Goal: Task Accomplishment & Management: Use online tool/utility

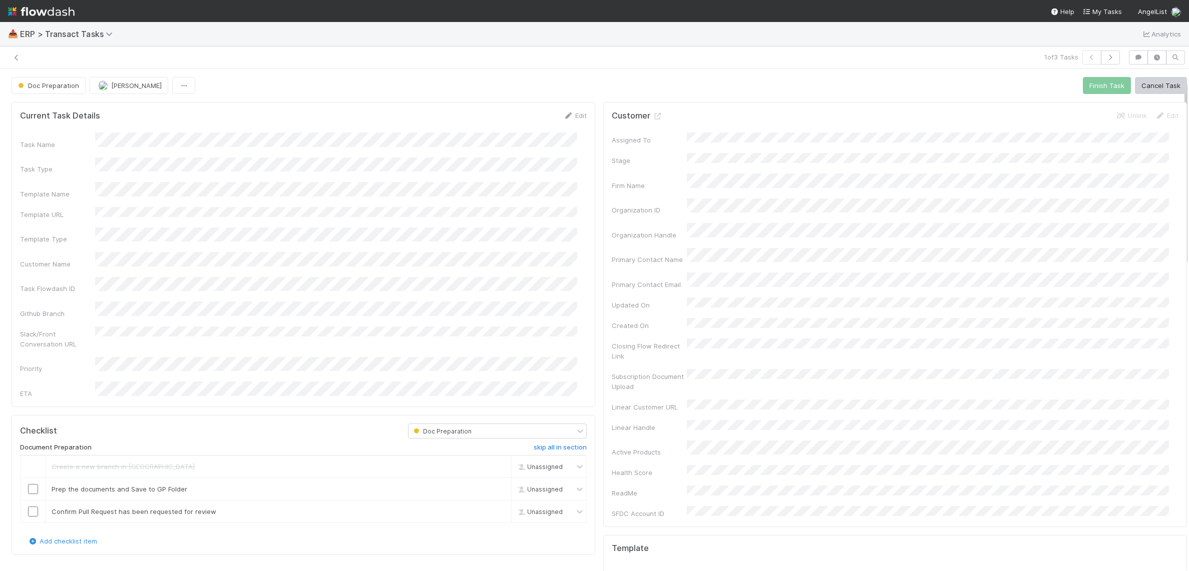
scroll to position [31, 0]
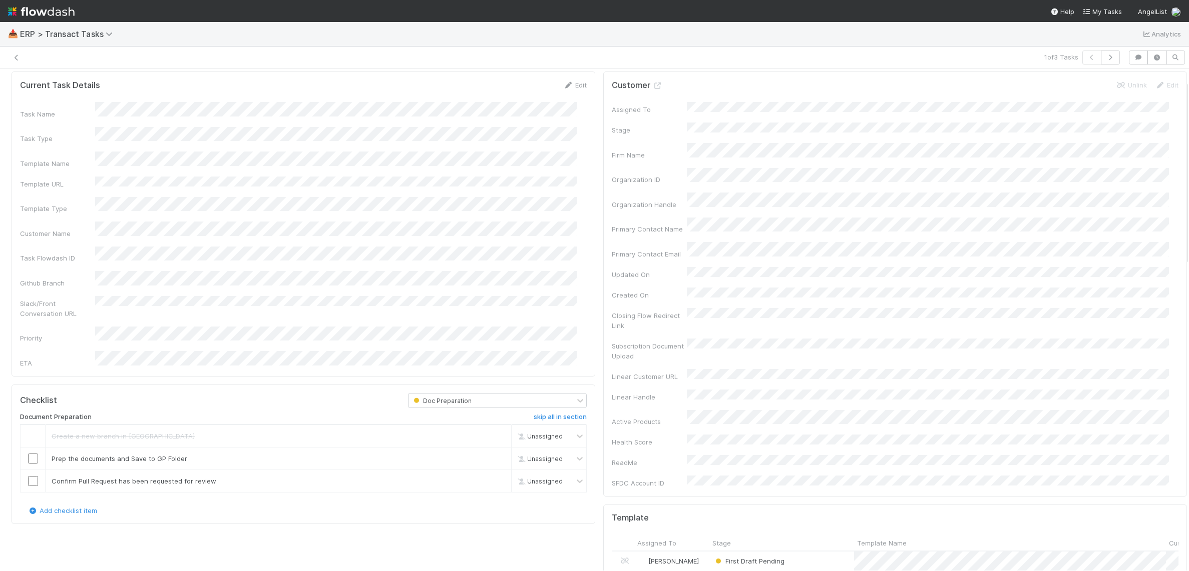
click at [18, 58] on icon at bounding box center [17, 58] width 10 height 7
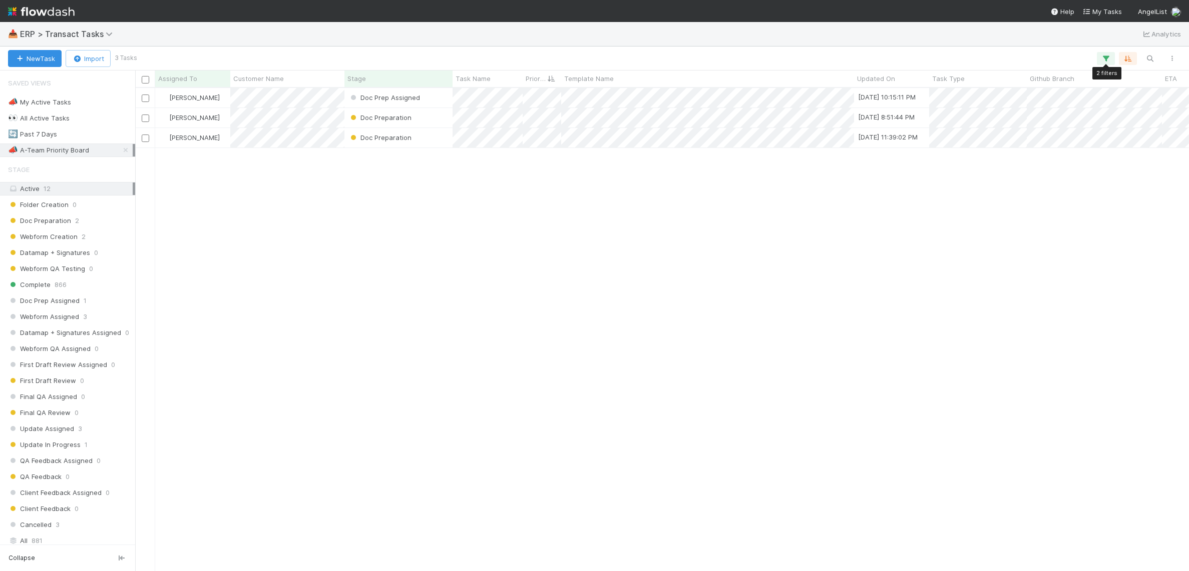
scroll to position [474, 1044]
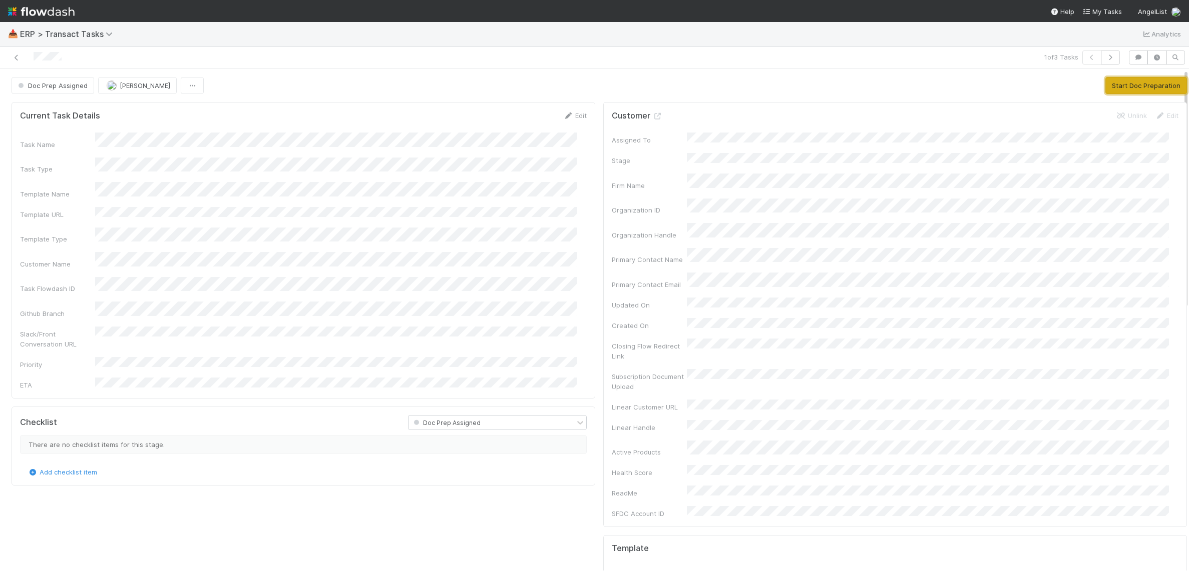
click at [1122, 90] on button "Start Doc Preparation" at bounding box center [1146, 85] width 82 height 17
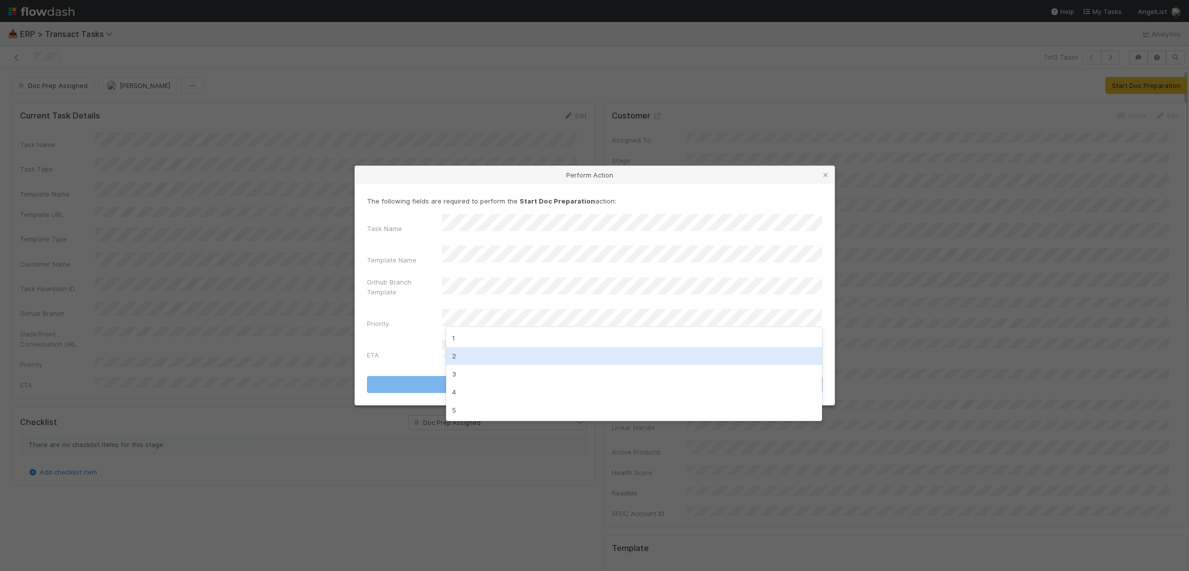
click at [483, 358] on div "2" at bounding box center [634, 356] width 376 height 18
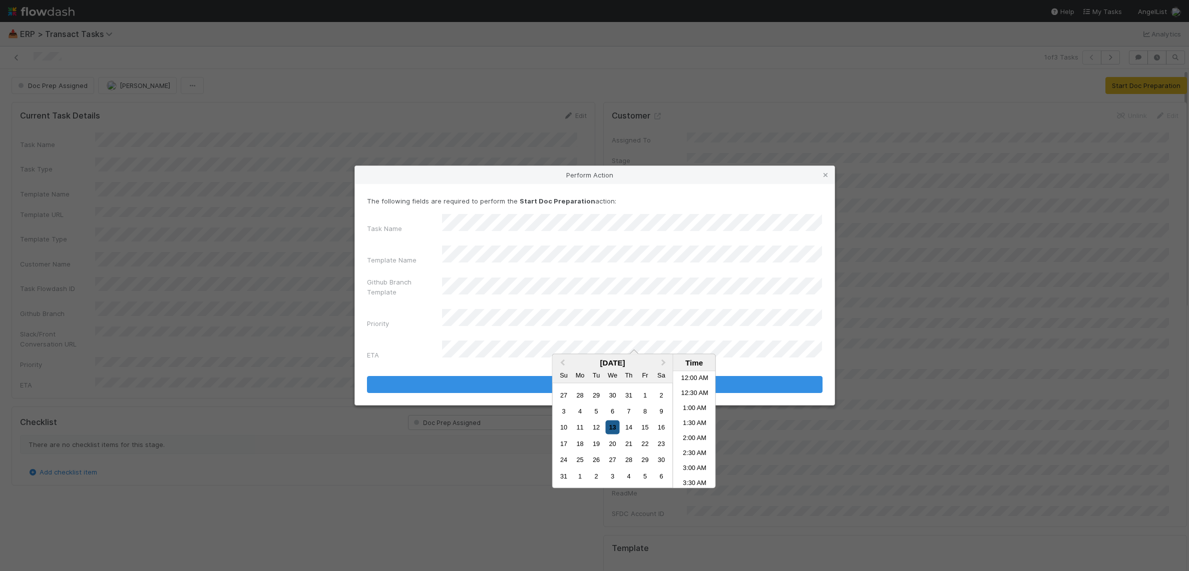
click at [613, 431] on div "13" at bounding box center [613, 428] width 14 height 14
click at [696, 436] on li "2:00 AM" at bounding box center [694, 439] width 43 height 15
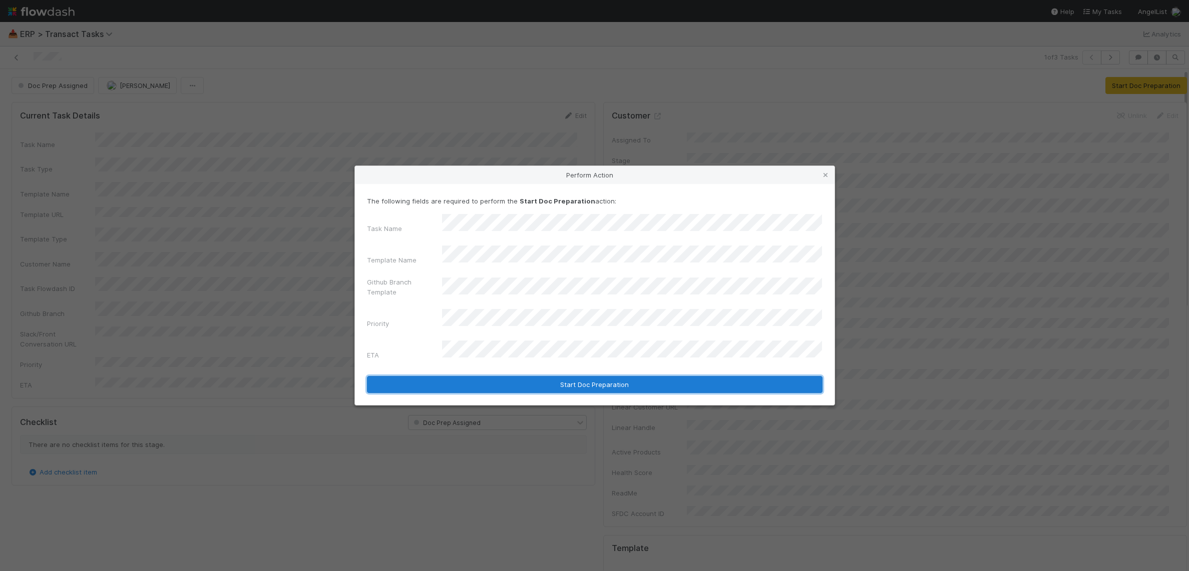
click at [609, 376] on button "Start Doc Preparation" at bounding box center [594, 384] width 455 height 17
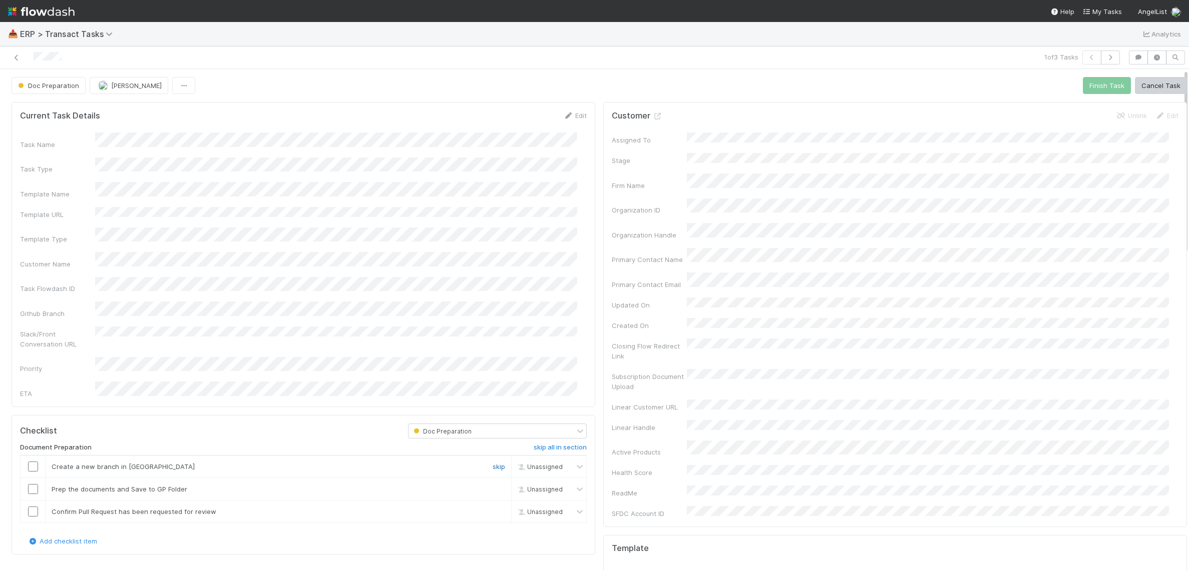
click at [492, 463] on link "skip" at bounding box center [498, 467] width 13 height 8
click at [19, 59] on icon at bounding box center [17, 58] width 10 height 7
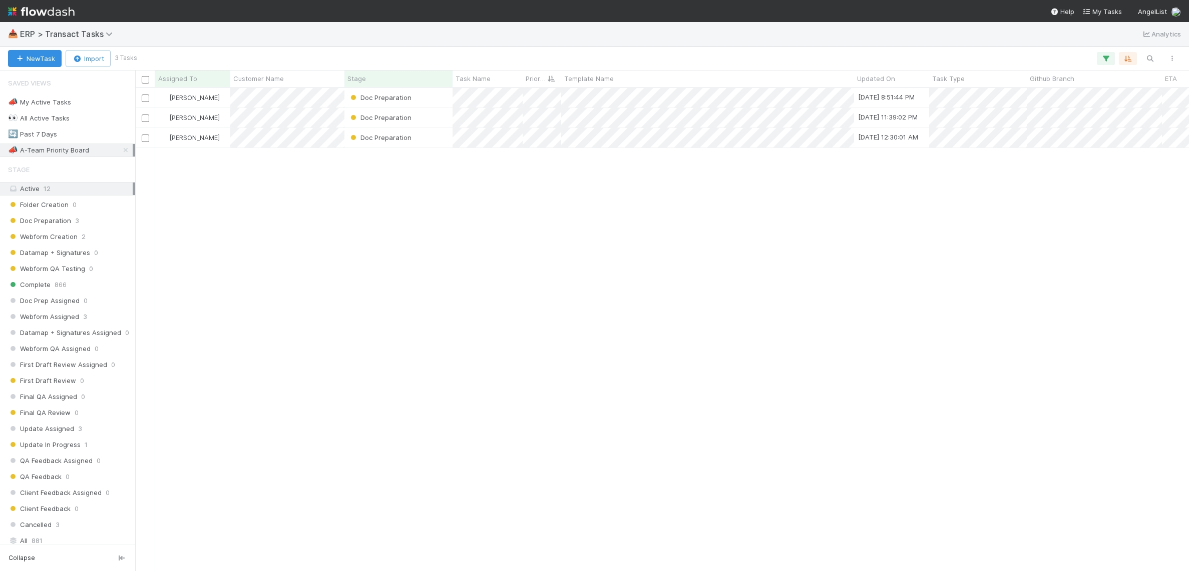
scroll to position [474, 1044]
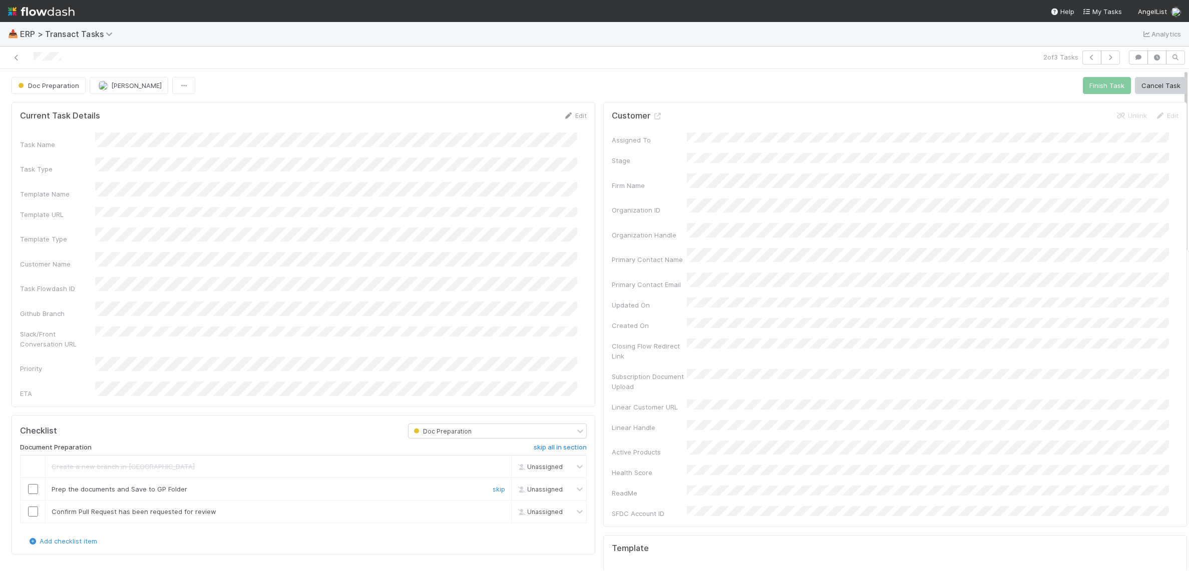
click at [36, 484] on input "checkbox" at bounding box center [33, 489] width 10 height 10
click at [21, 60] on icon at bounding box center [17, 58] width 10 height 7
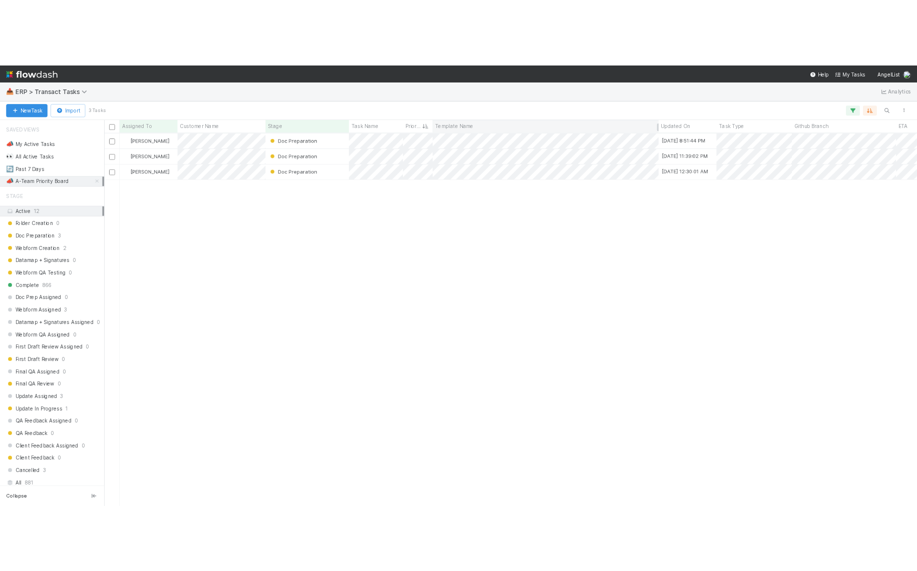
scroll to position [474, 1044]
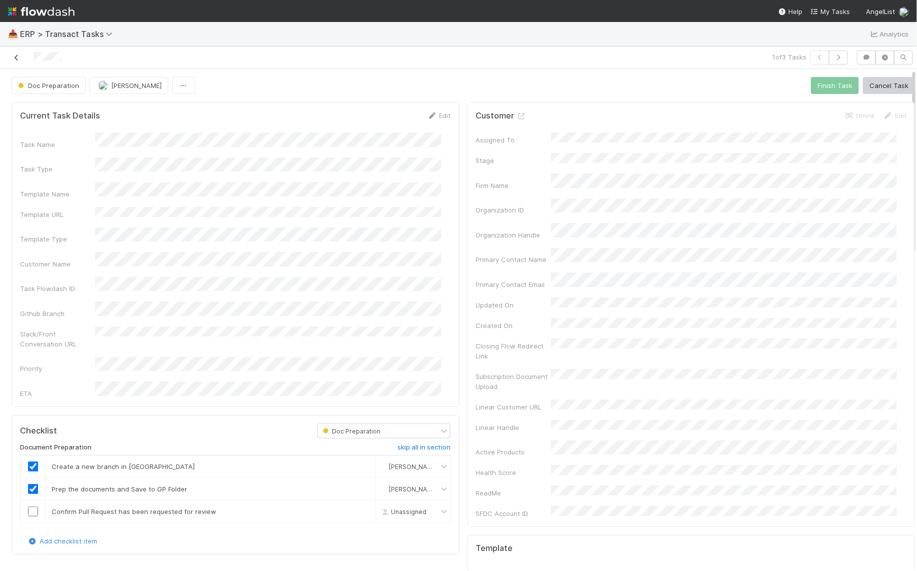
click at [17, 57] on icon at bounding box center [17, 58] width 10 height 7
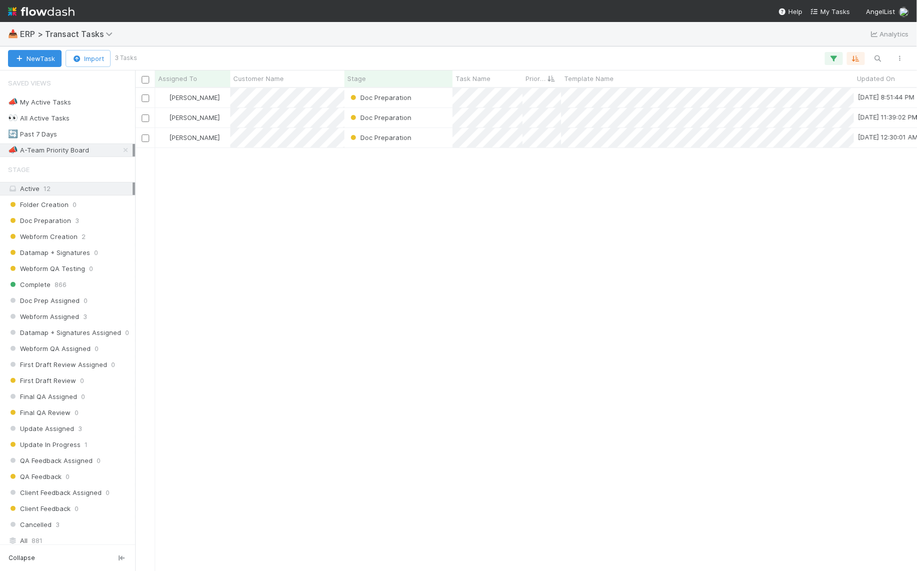
scroll to position [474, 772]
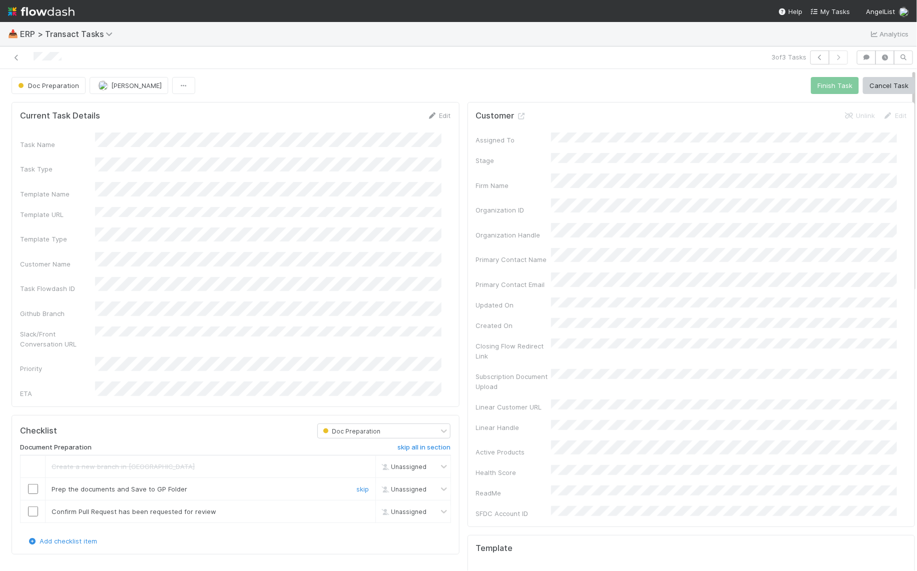
click at [37, 484] on input "checkbox" at bounding box center [33, 489] width 10 height 10
click at [357, 508] on link "skip" at bounding box center [363, 512] width 13 height 8
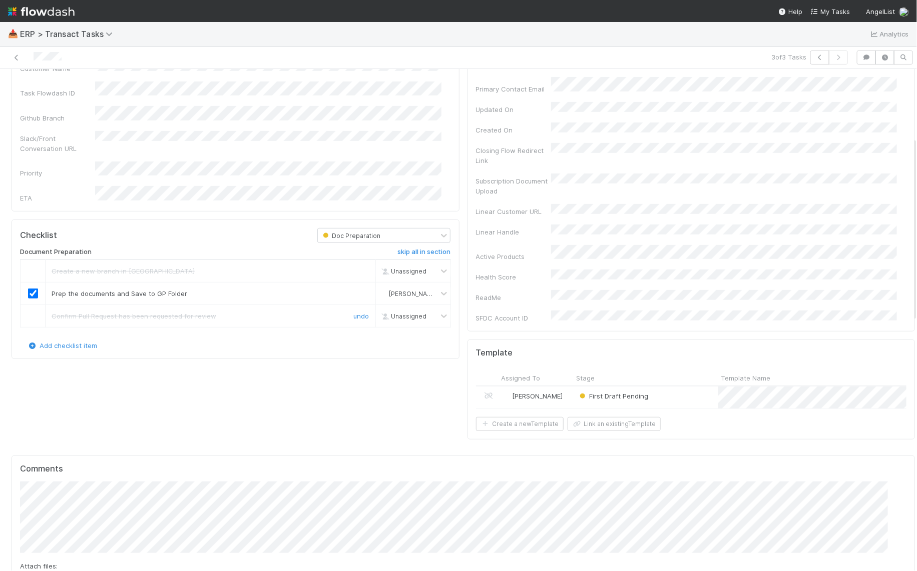
scroll to position [78, 0]
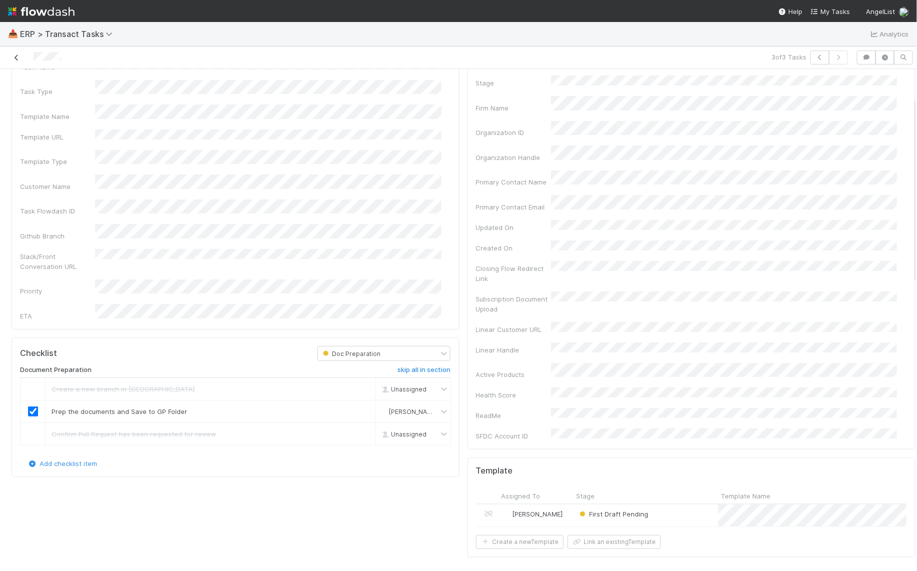
click at [18, 61] on icon at bounding box center [17, 58] width 10 height 7
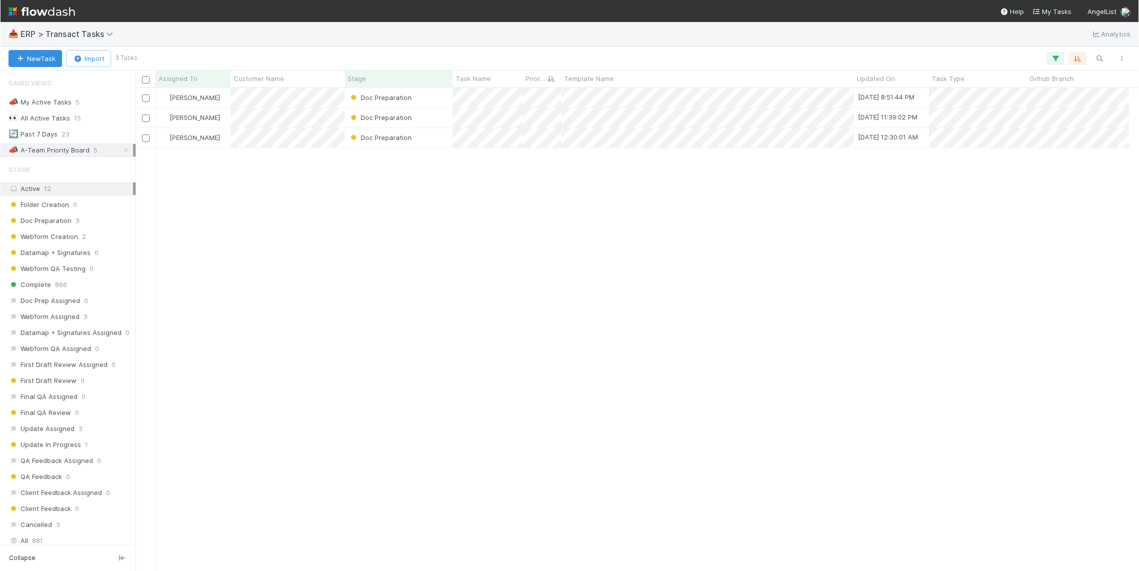
scroll to position [474, 995]
drag, startPoint x: 852, startPoint y: 77, endPoint x: 740, endPoint y: 76, distance: 112.1
click at [740, 76] on div at bounding box center [741, 80] width 2 height 10
drag, startPoint x: 912, startPoint y: 79, endPoint x: 869, endPoint y: 79, distance: 43.0
click at [869, 79] on div "Task Type" at bounding box center [844, 79] width 55 height 17
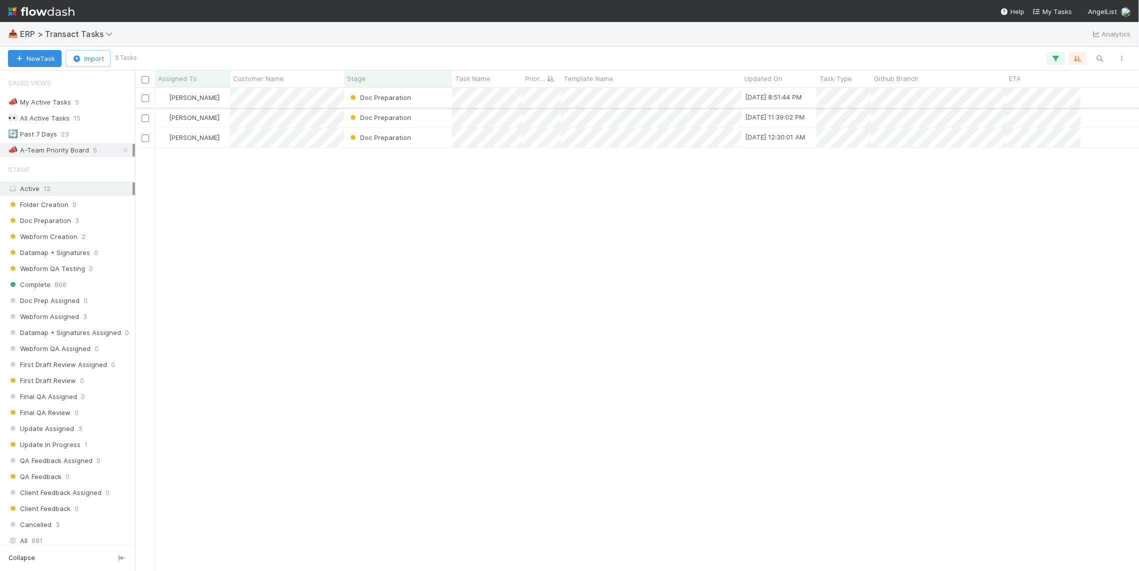
click at [1085, 99] on div "[PERSON_NAME] Doc Preparation [DATE] 8:51:44 PM" at bounding box center [637, 98] width 1005 height 20
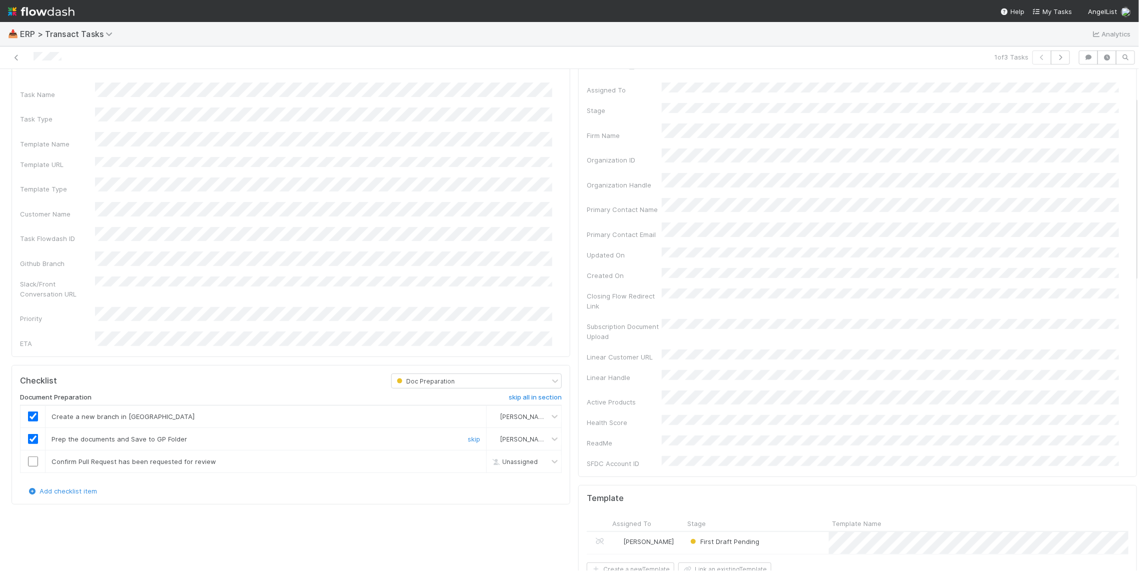
scroll to position [118, 0]
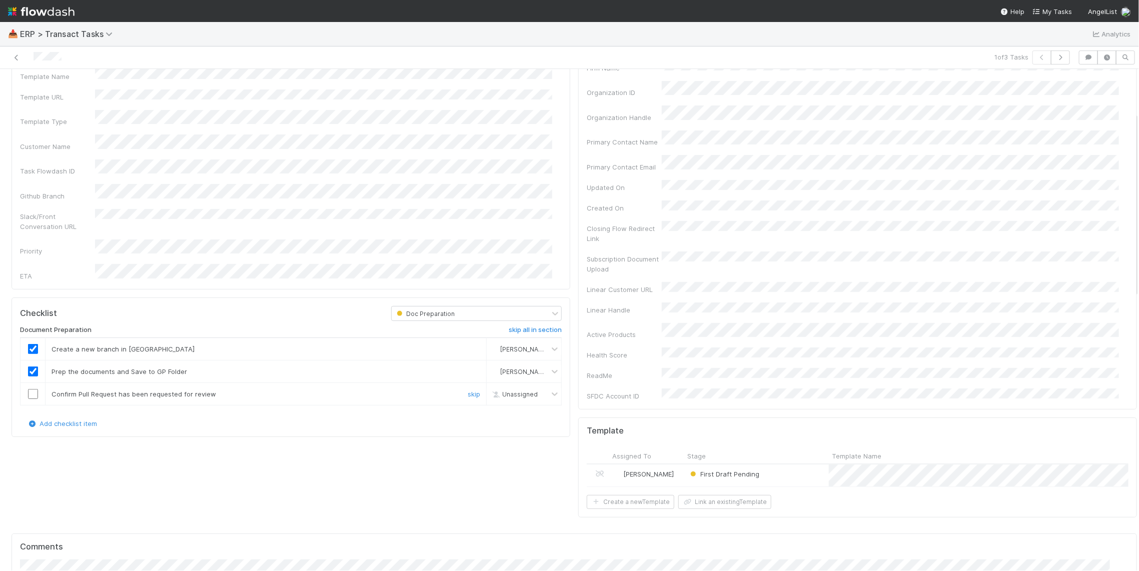
click at [32, 389] on input "checkbox" at bounding box center [33, 394] width 10 height 10
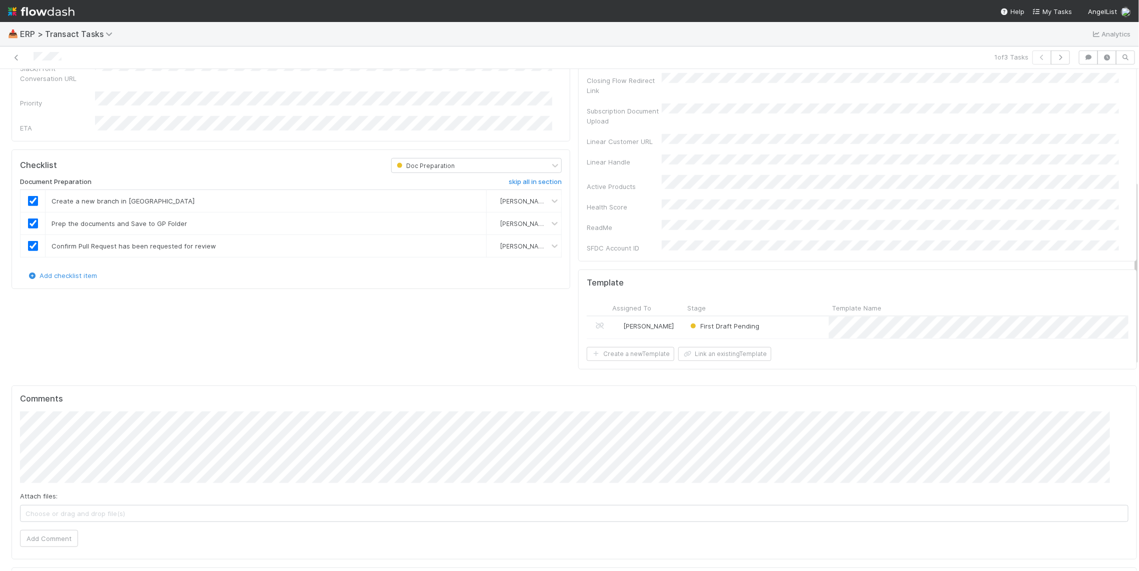
scroll to position [316, 0]
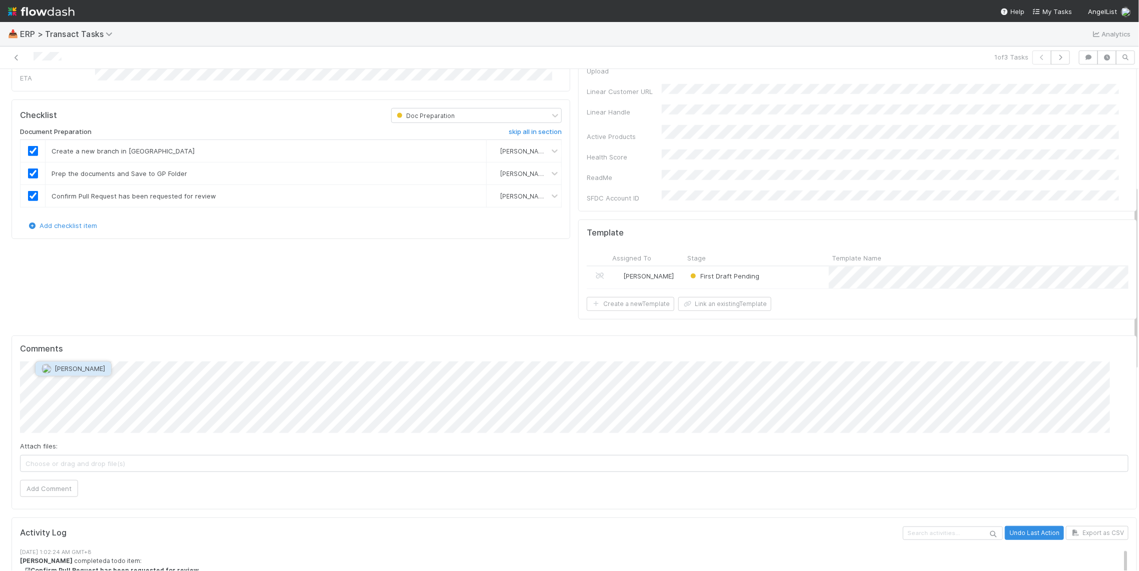
click at [63, 372] on span "[PERSON_NAME]" at bounding box center [80, 369] width 51 height 8
click at [14, 348] on div "Comments Attach files: Choose or drag and drop file(s) Add Comment" at bounding box center [575, 423] width 1126 height 175
click at [44, 480] on button "Add Comment" at bounding box center [49, 488] width 58 height 17
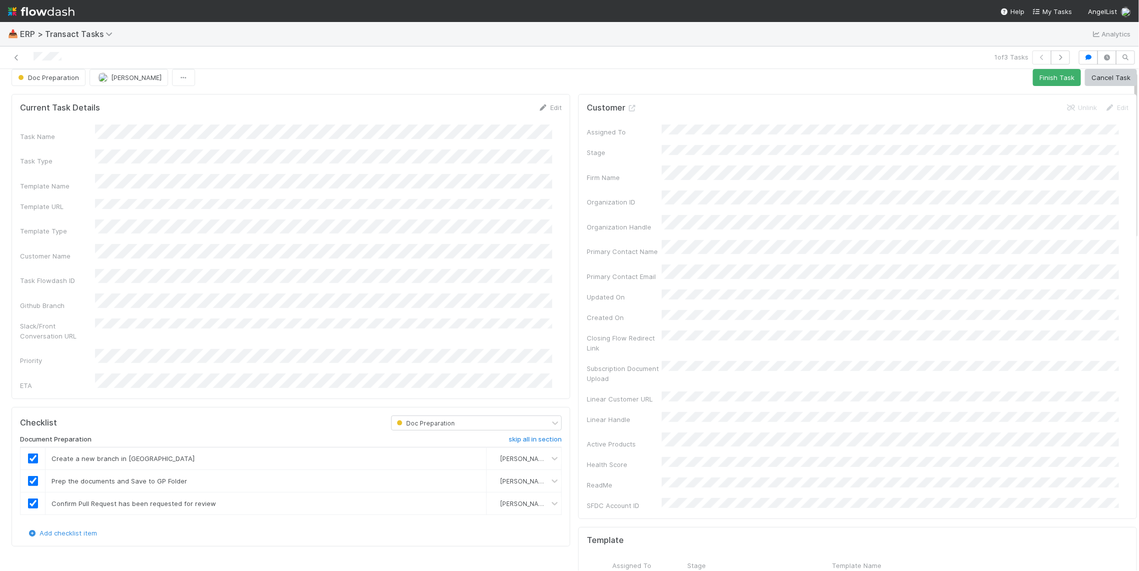
scroll to position [0, 0]
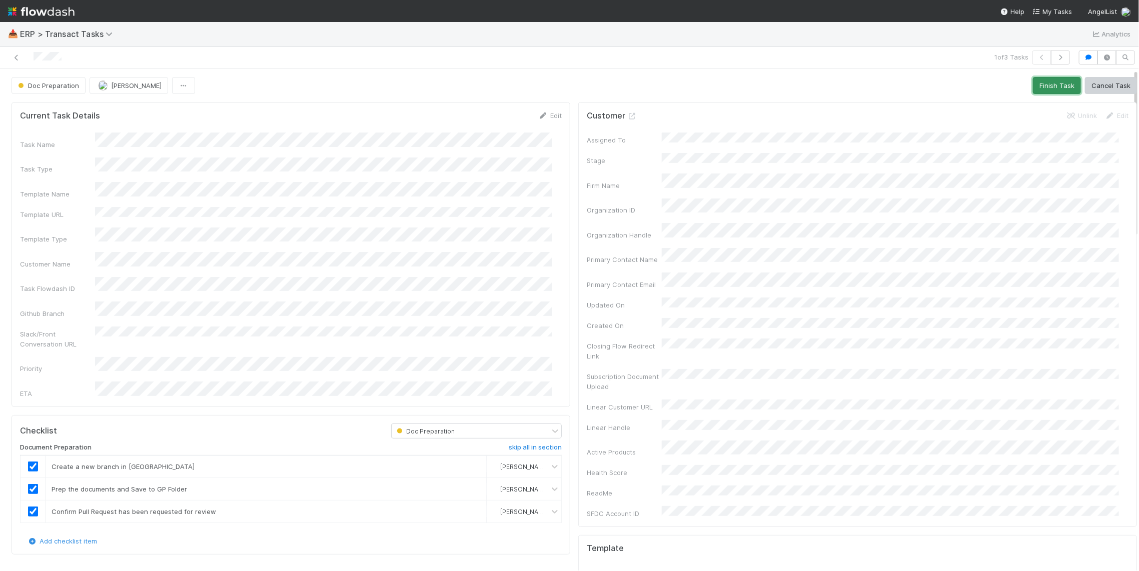
click at [1045, 85] on button "Finish Task" at bounding box center [1057, 85] width 48 height 17
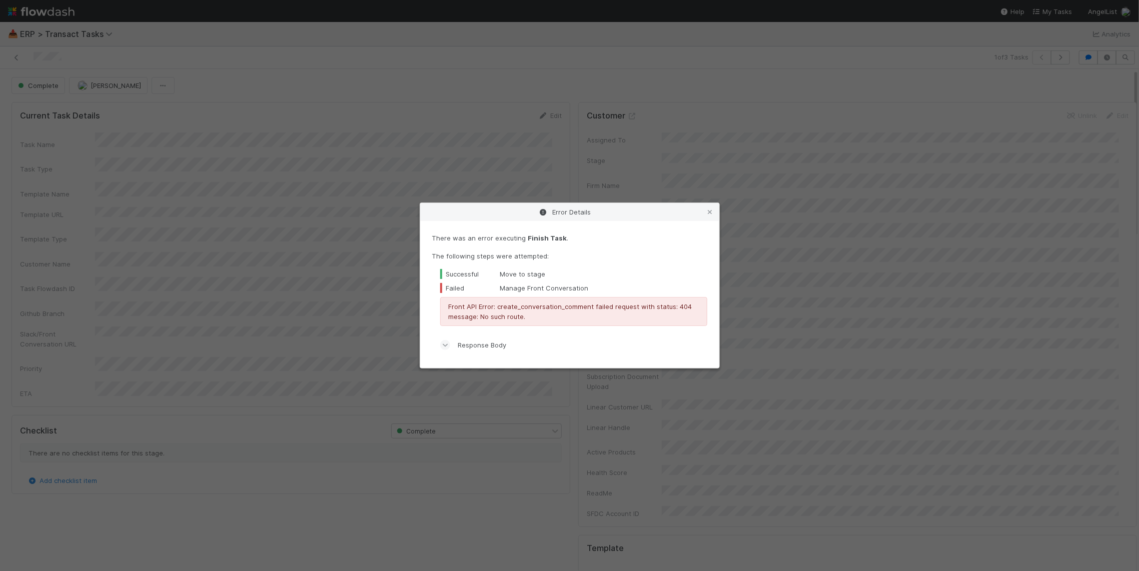
click at [448, 349] on icon at bounding box center [445, 345] width 7 height 10
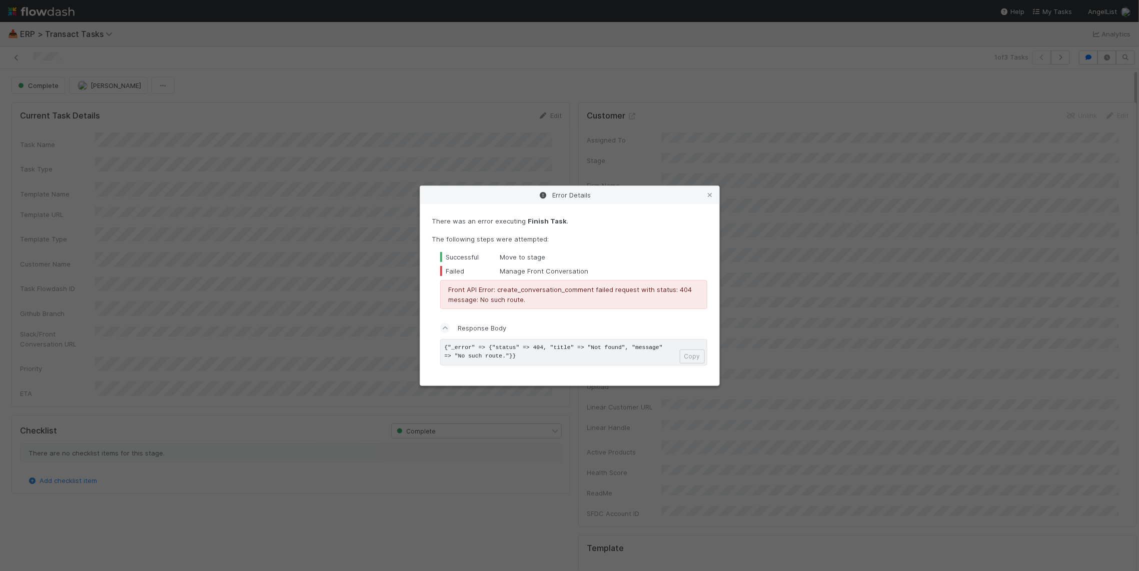
click at [620, 372] on div "There was an error executing Finish Task . The following steps were attempted: …" at bounding box center [569, 295] width 299 height 182
click at [710, 196] on icon at bounding box center [711, 195] width 10 height 7
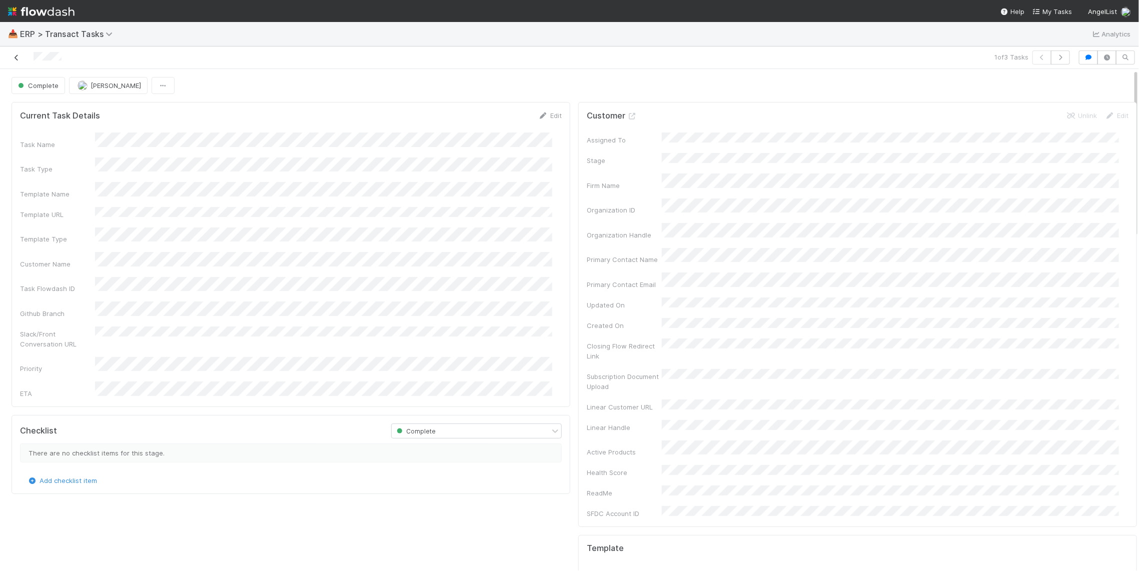
click at [19, 55] on icon at bounding box center [17, 58] width 10 height 7
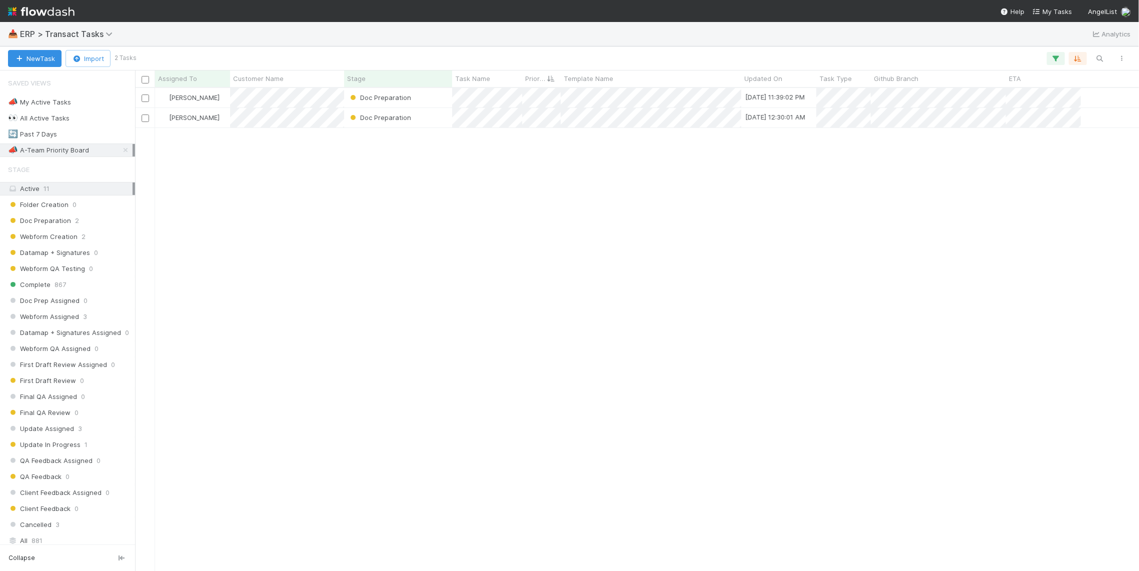
scroll to position [474, 995]
click at [1097, 117] on div "[PERSON_NAME] Doc Preparation [DATE] 12:30:01 AM" at bounding box center [637, 118] width 1005 height 20
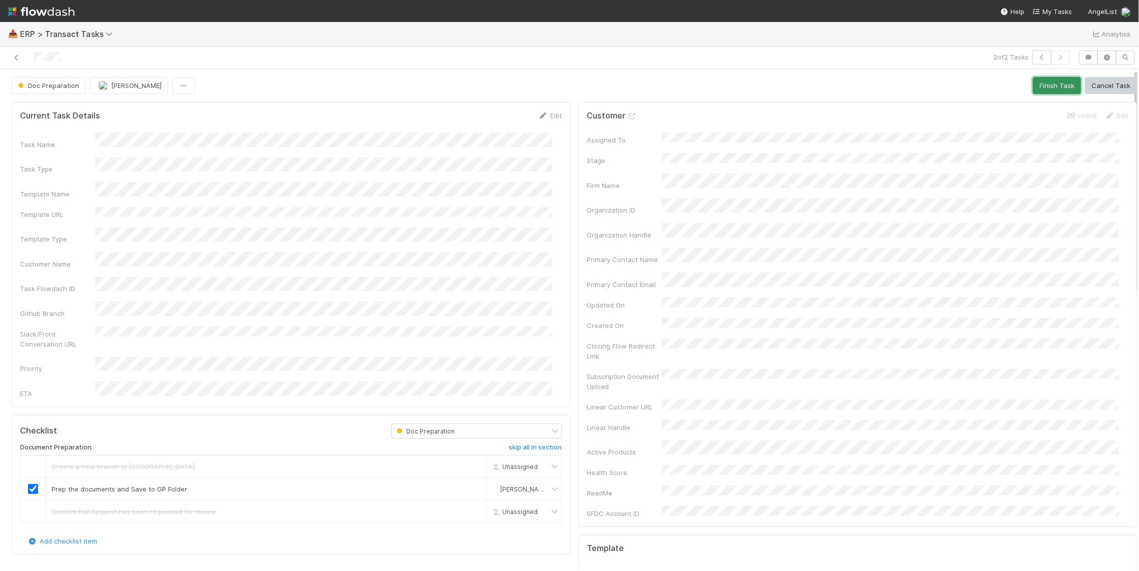
click at [1054, 92] on button "Finish Task" at bounding box center [1057, 85] width 48 height 17
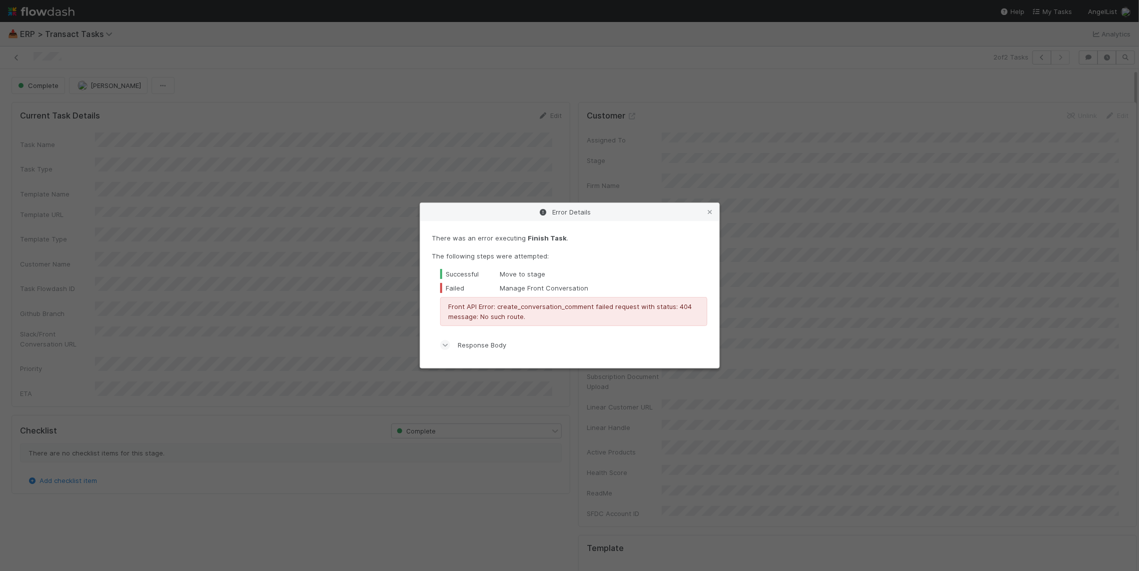
click at [448, 346] on icon at bounding box center [445, 345] width 7 height 10
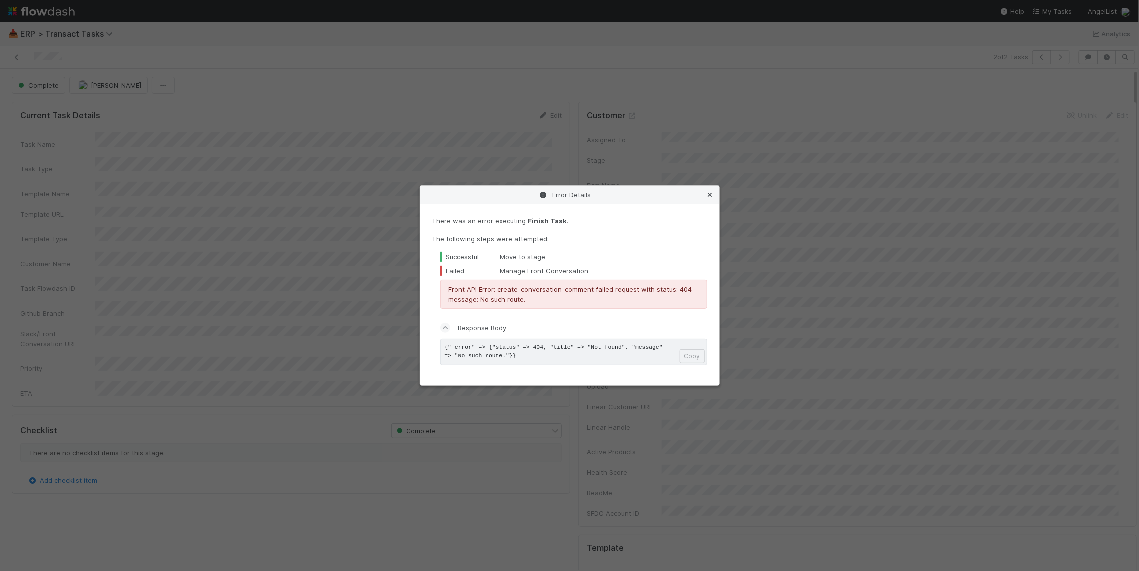
click at [711, 196] on icon at bounding box center [711, 195] width 10 height 7
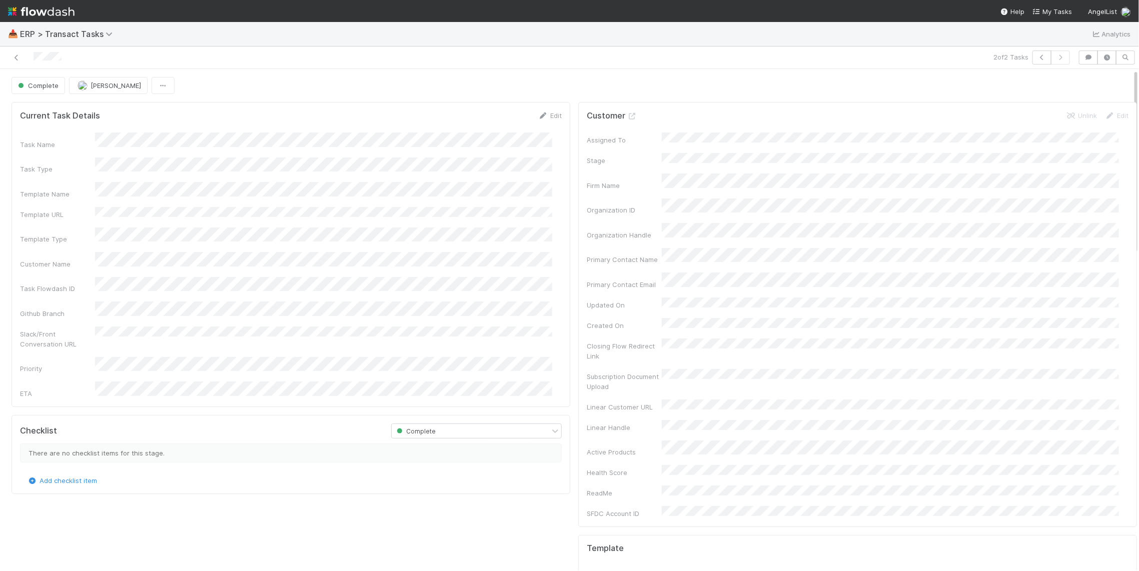
click at [542, 121] on div "Edit" at bounding box center [550, 116] width 24 height 10
click at [542, 119] on link "Edit" at bounding box center [550, 116] width 24 height 8
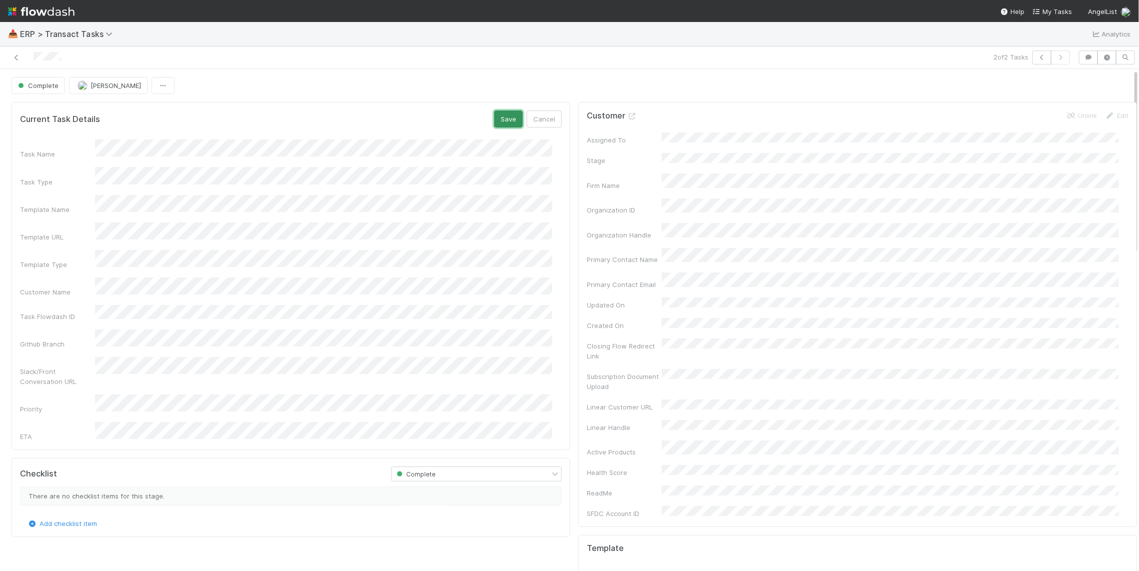
click at [504, 123] on button "Save" at bounding box center [508, 119] width 29 height 17
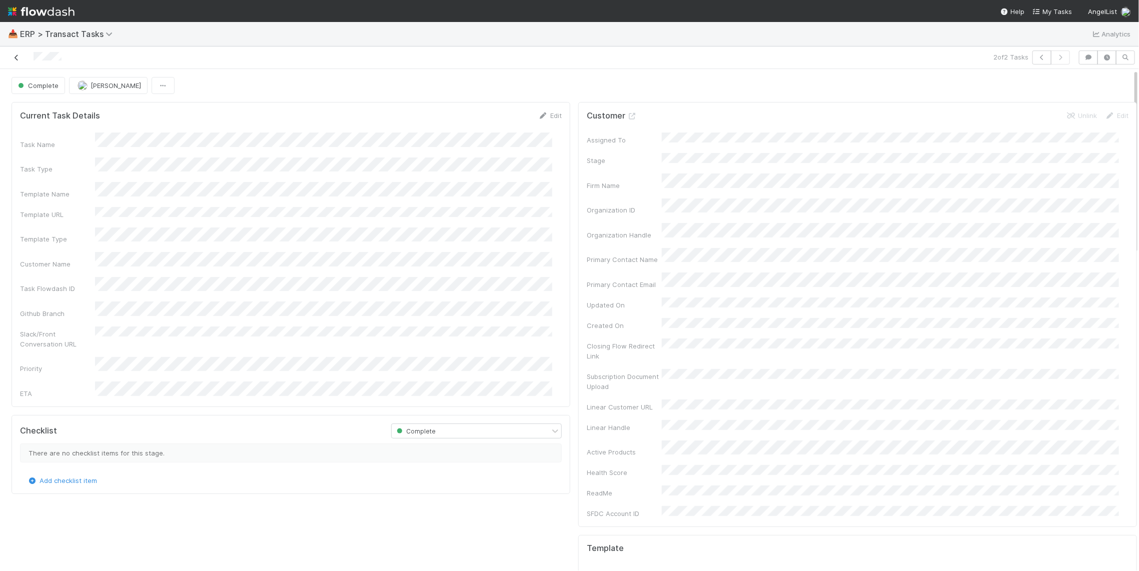
click at [17, 58] on icon at bounding box center [17, 58] width 10 height 7
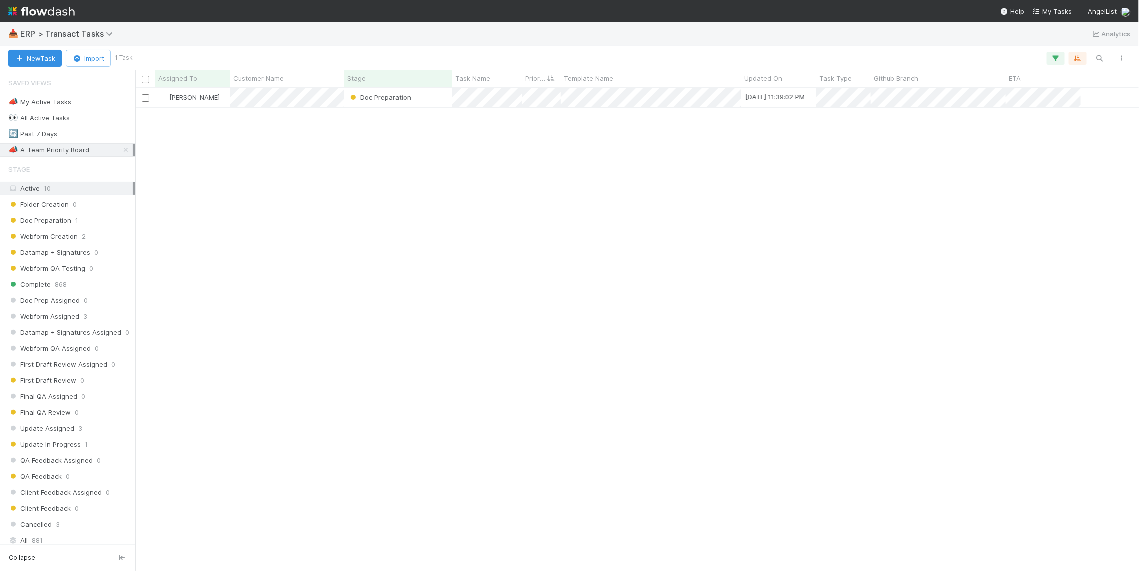
scroll to position [474, 995]
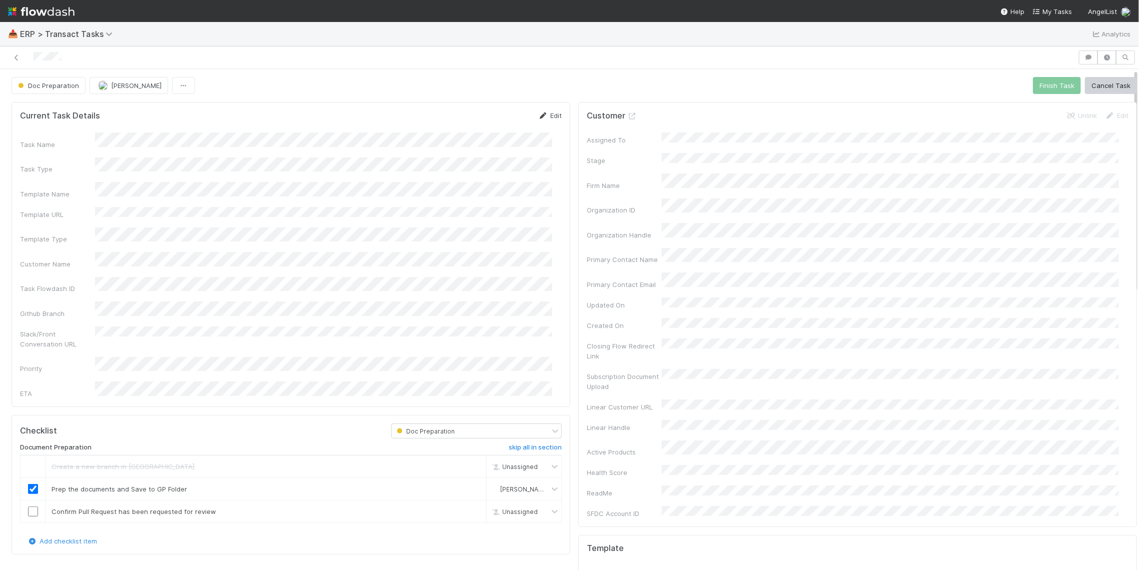
click at [544, 117] on link "Edit" at bounding box center [550, 116] width 24 height 8
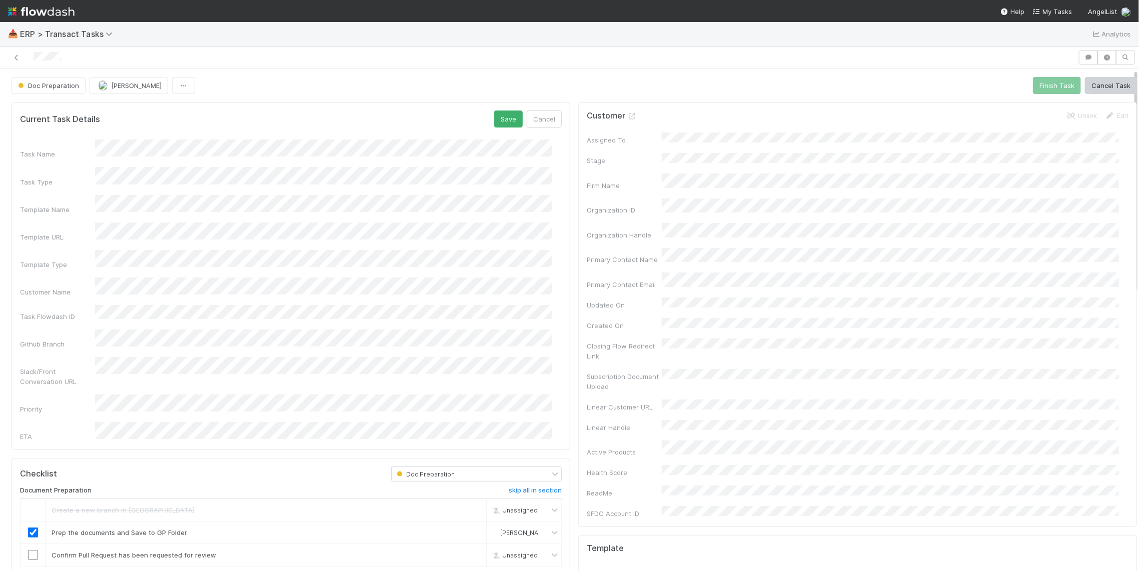
click at [100, 308] on div "Task Name Task Type Template Name Template URL Template Type Customer Name Task…" at bounding box center [291, 291] width 542 height 302
click at [503, 120] on button "Save" at bounding box center [508, 119] width 29 height 17
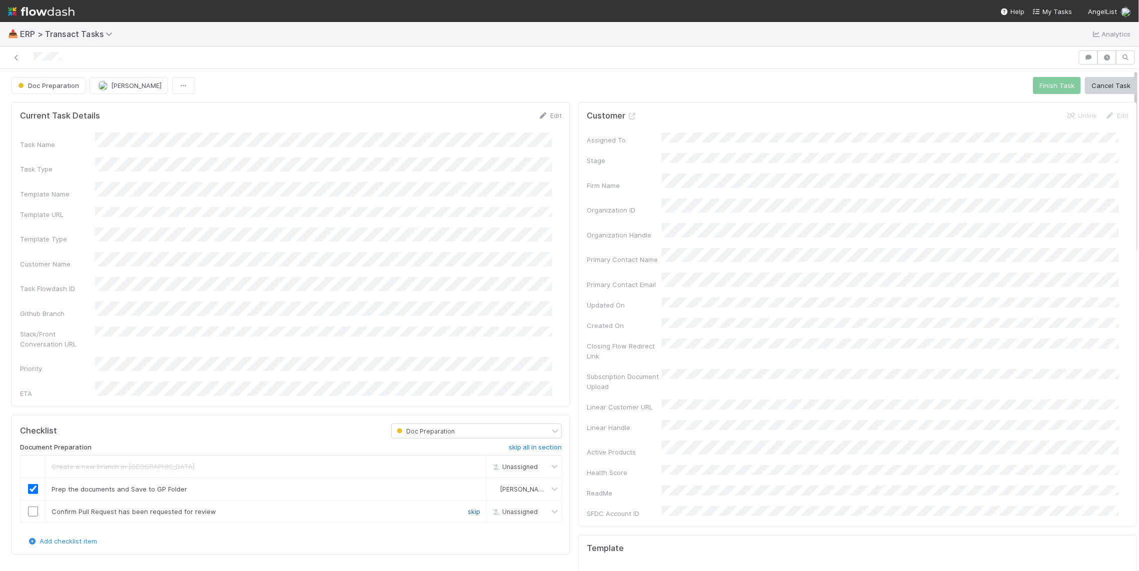
click at [468, 508] on link "skip" at bounding box center [474, 512] width 13 height 8
click at [1040, 91] on button "Finish Task" at bounding box center [1057, 85] width 48 height 17
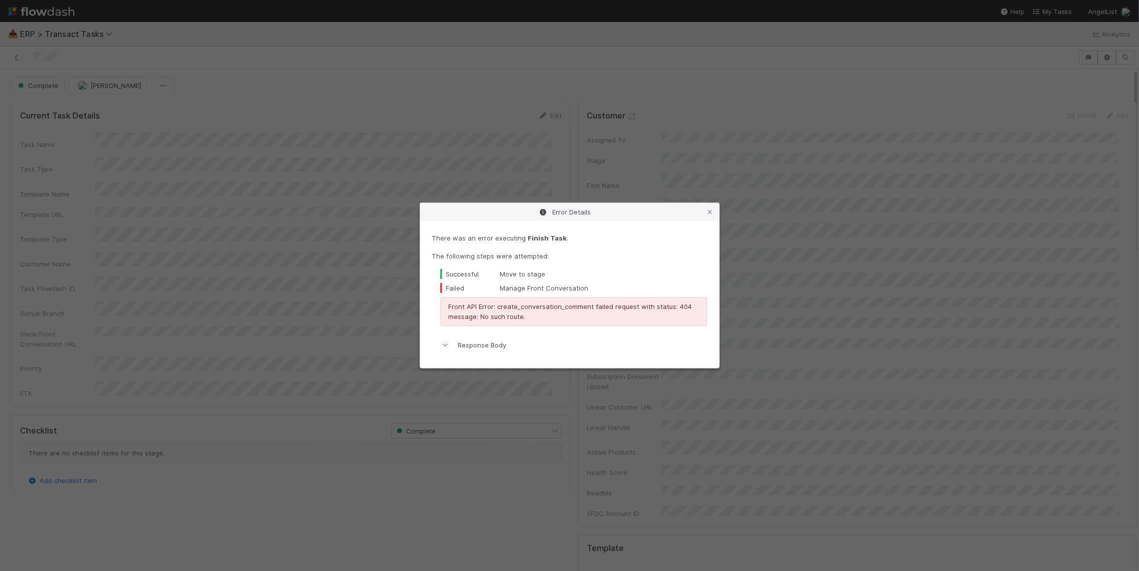
click at [447, 343] on icon at bounding box center [445, 345] width 7 height 10
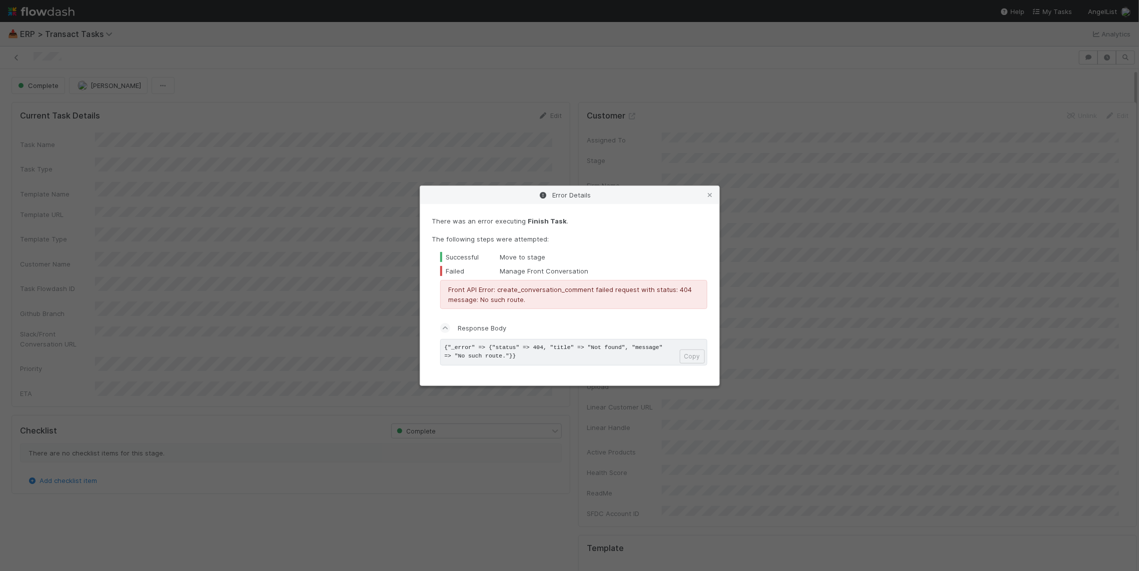
click at [654, 195] on div "Error Details" at bounding box center [569, 195] width 299 height 18
click at [692, 272] on div "Failed Manage Front Conversation" at bounding box center [573, 271] width 267 height 10
click at [715, 193] on icon at bounding box center [711, 195] width 10 height 7
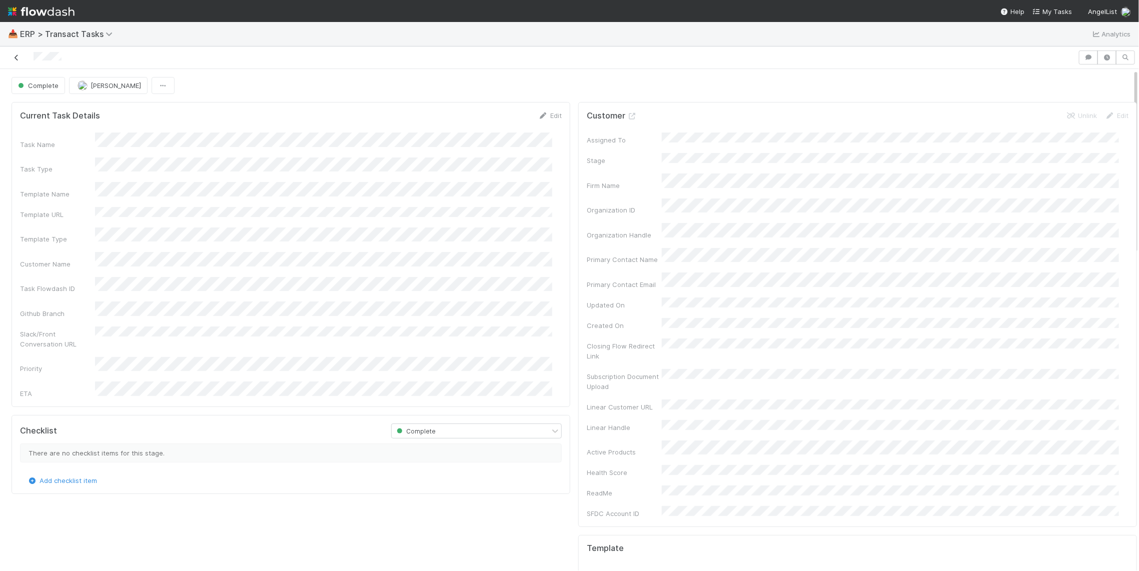
click at [18, 56] on icon at bounding box center [17, 58] width 10 height 7
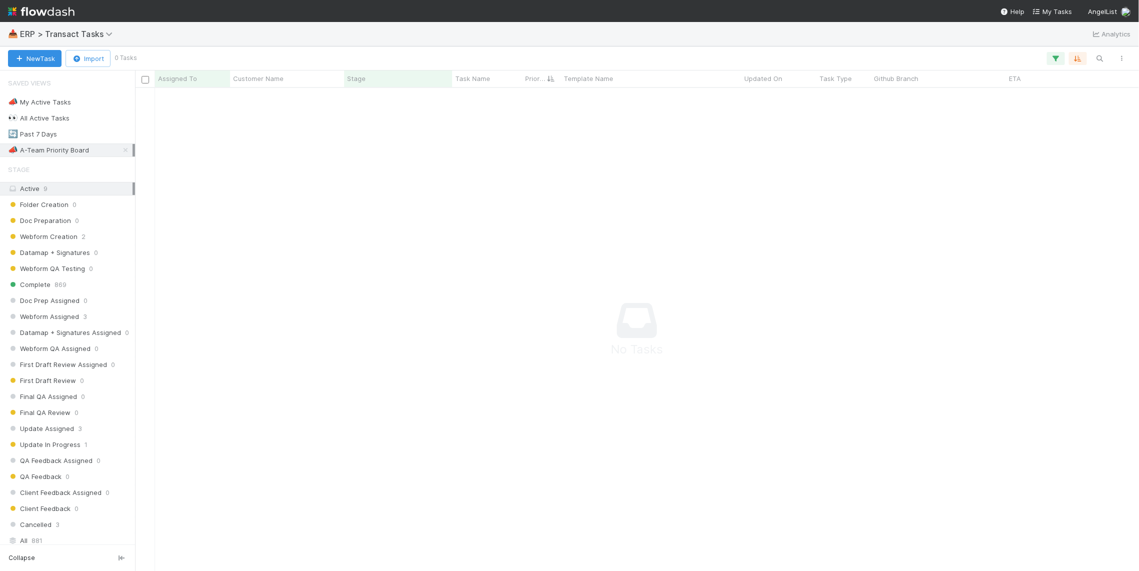
scroll to position [474, 995]
click at [85, 134] on div "🔄 Past 7 Days 23" at bounding box center [70, 134] width 125 height 13
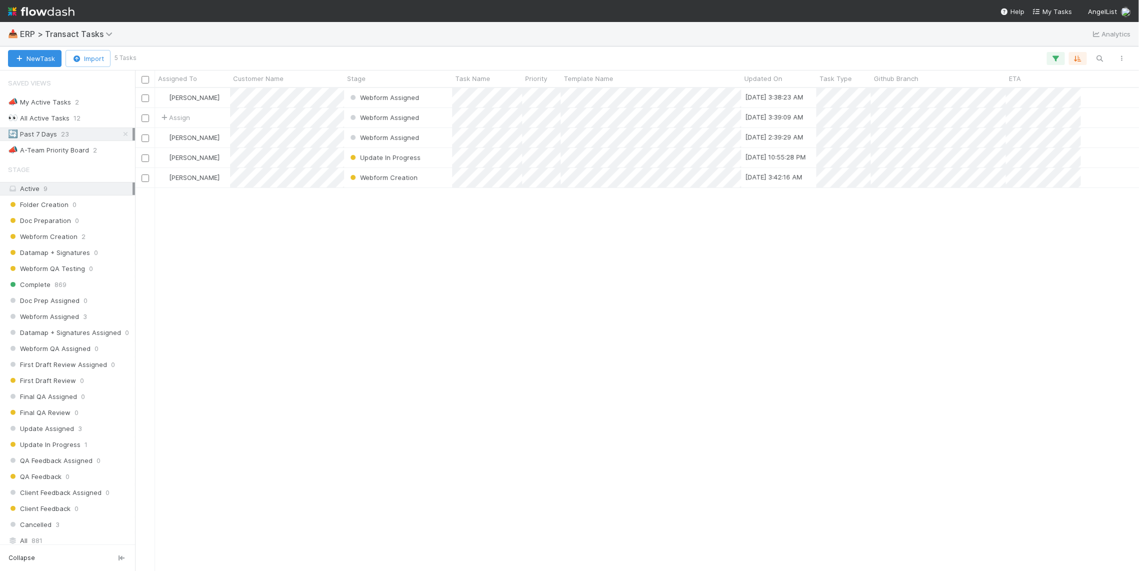
scroll to position [474, 995]
click at [85, 223] on div "Doc Preparation 0" at bounding box center [70, 221] width 125 height 13
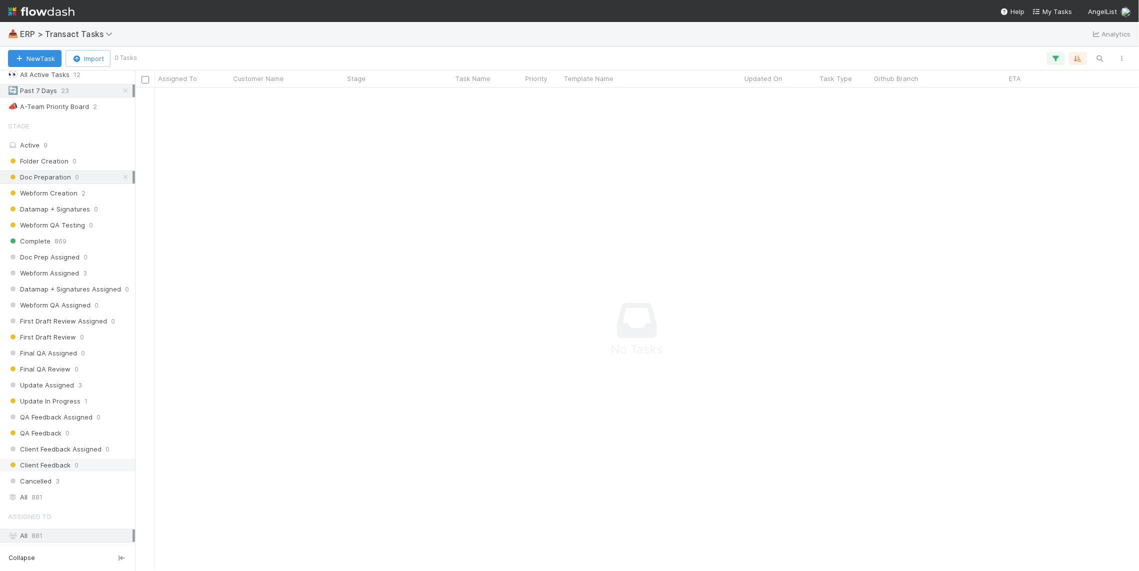
scroll to position [60, 0]
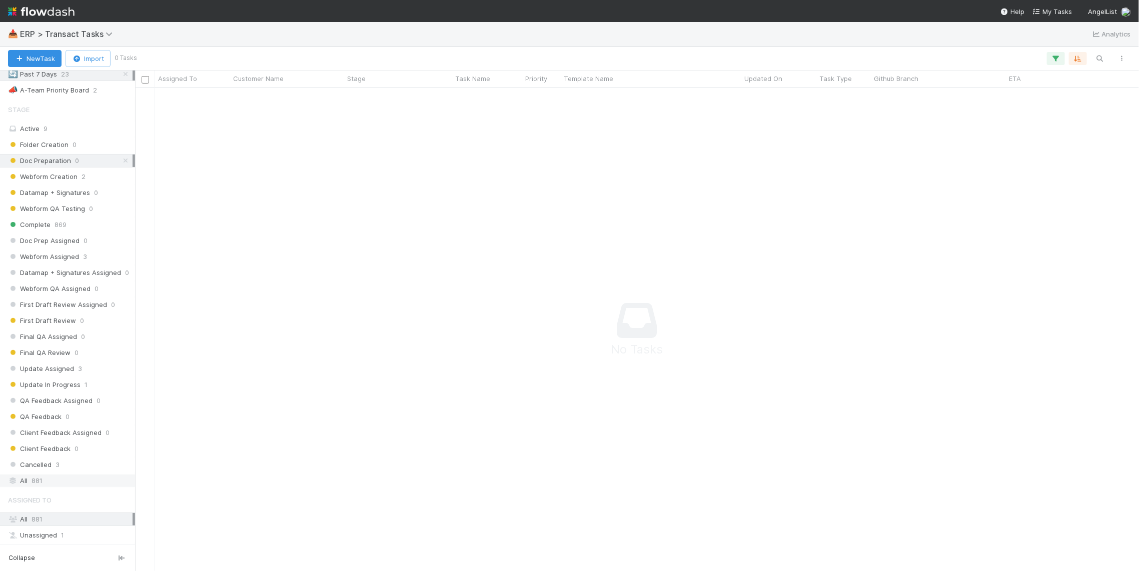
click at [91, 487] on div "All 881" at bounding box center [70, 481] width 125 height 13
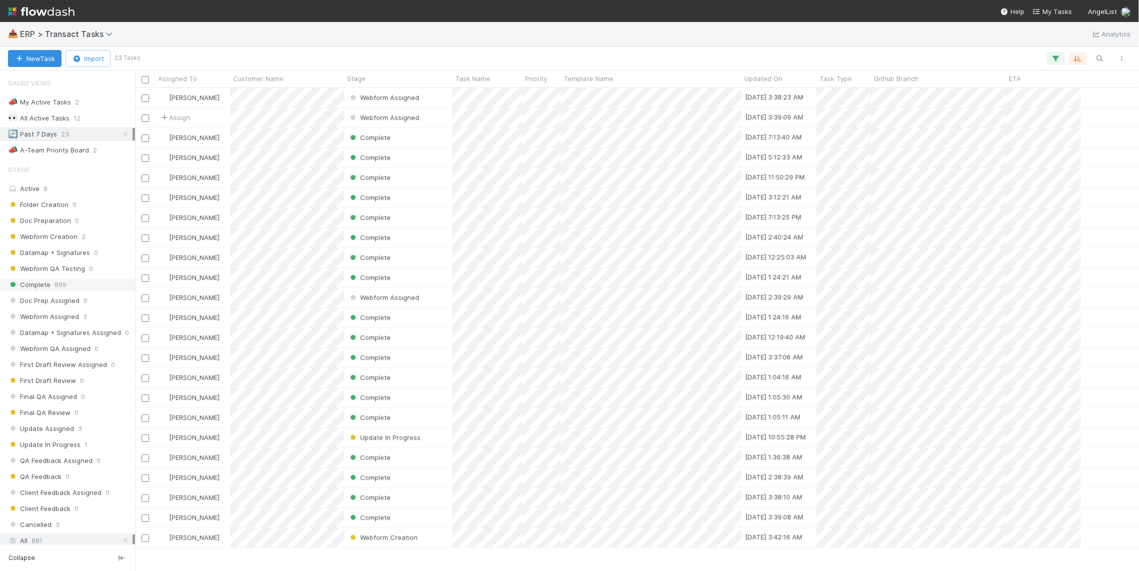
click at [108, 291] on div "Complete 869" at bounding box center [70, 285] width 125 height 13
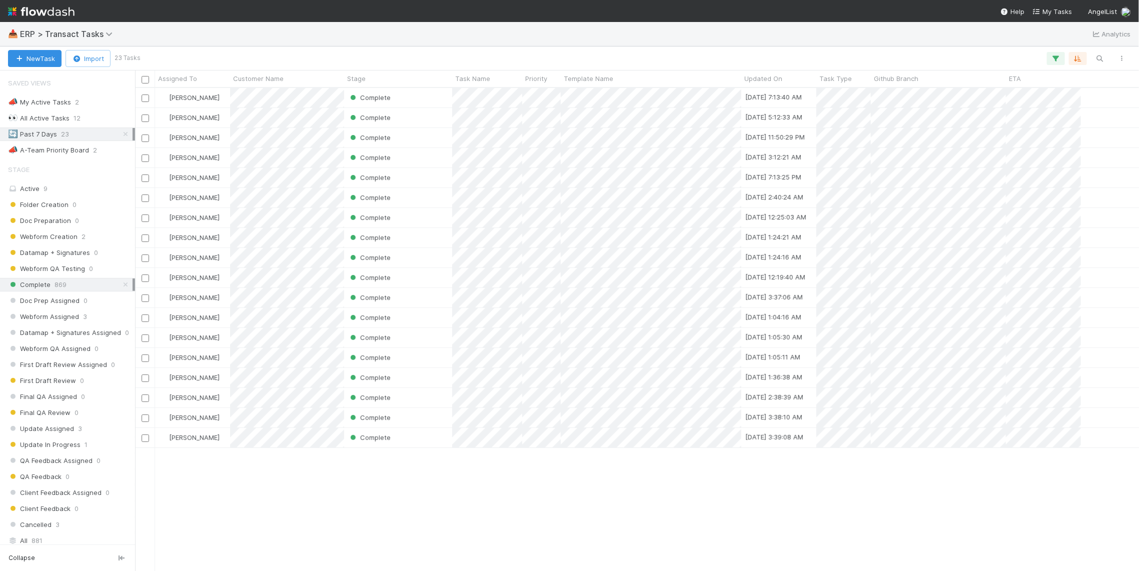
scroll to position [474, 995]
click at [84, 150] on div "📣 A-Team Priority Board" at bounding box center [48, 150] width 81 height 13
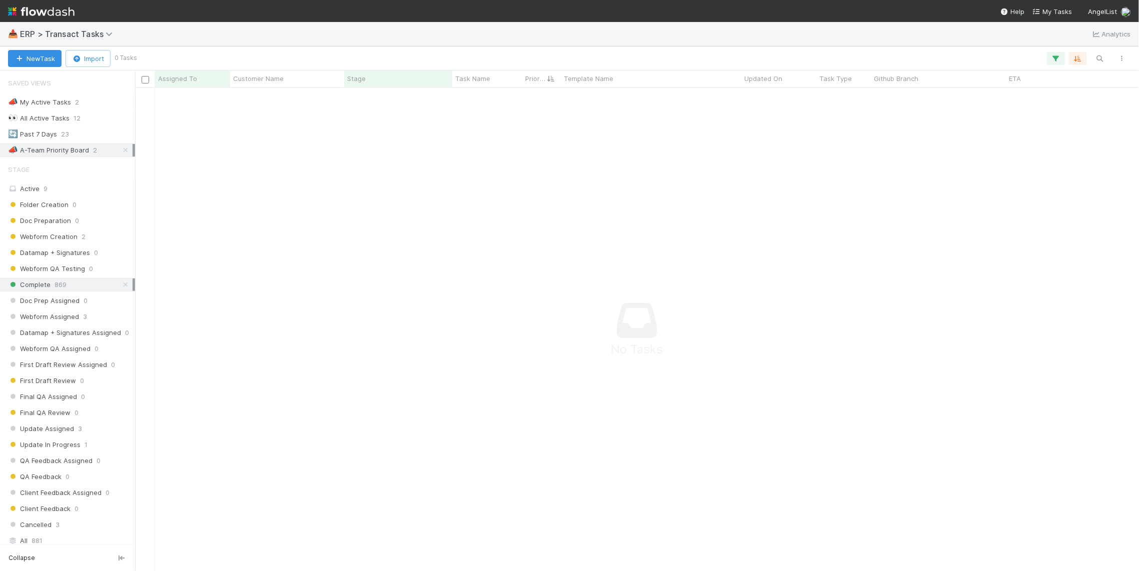
scroll to position [474, 995]
click at [86, 150] on div "📣 A-Team Priority Board" at bounding box center [48, 150] width 81 height 13
click at [86, 136] on div "🔄 Past 7 Days 23" at bounding box center [70, 134] width 125 height 13
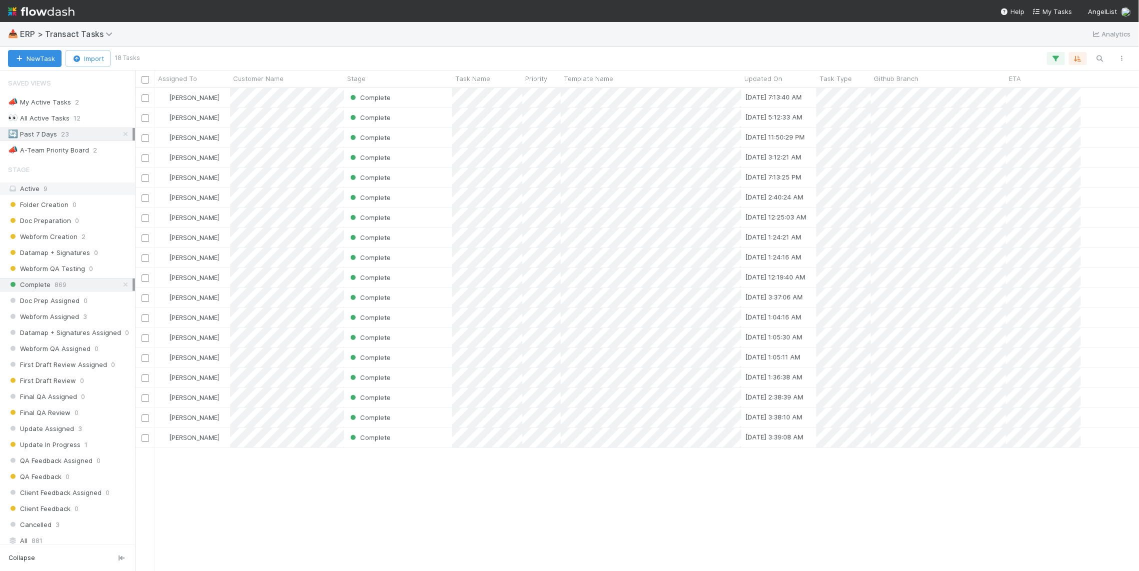
scroll to position [474, 995]
